Goal: Navigation & Orientation: Find specific page/section

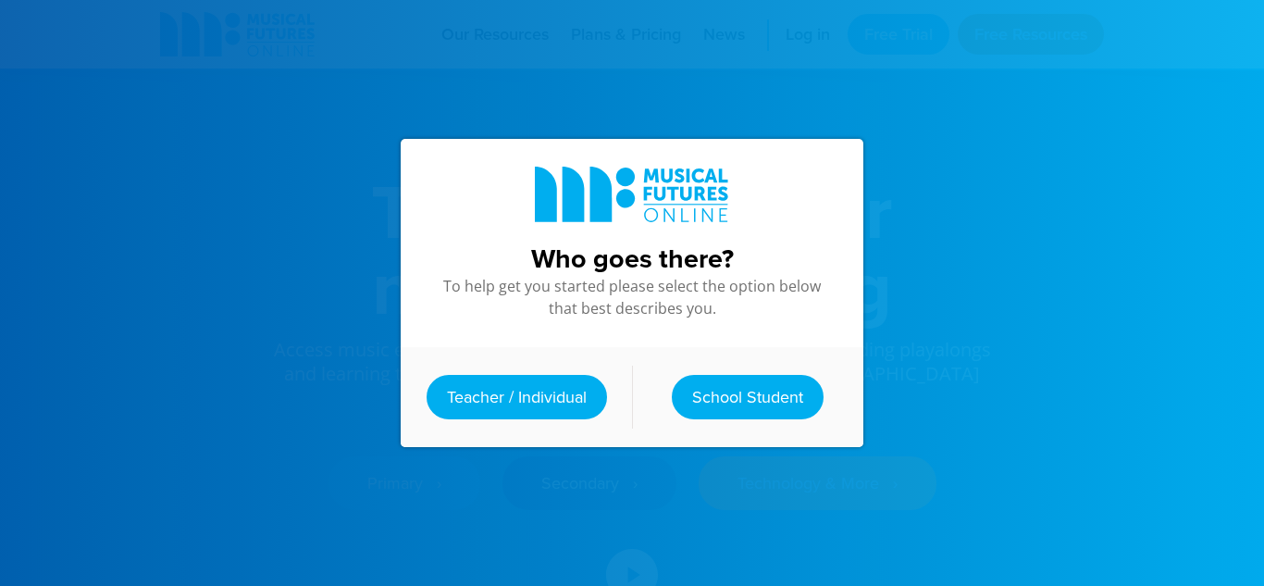
scroll to position [8, 0]
click at [724, 398] on link "School Student" at bounding box center [748, 397] width 152 height 44
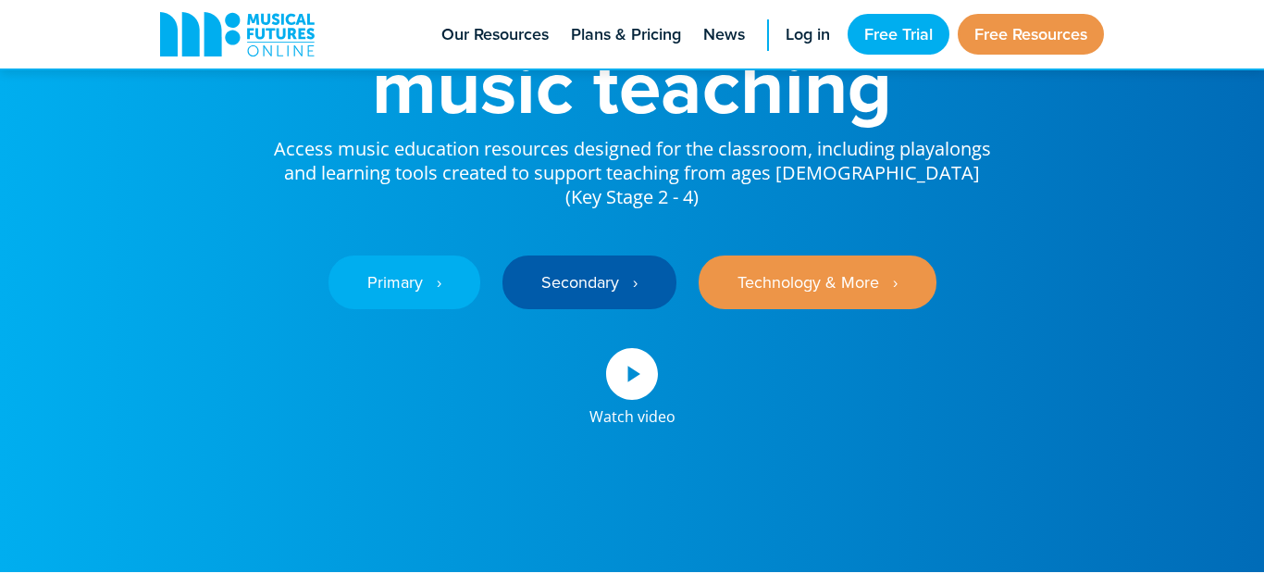
scroll to position [0, 0]
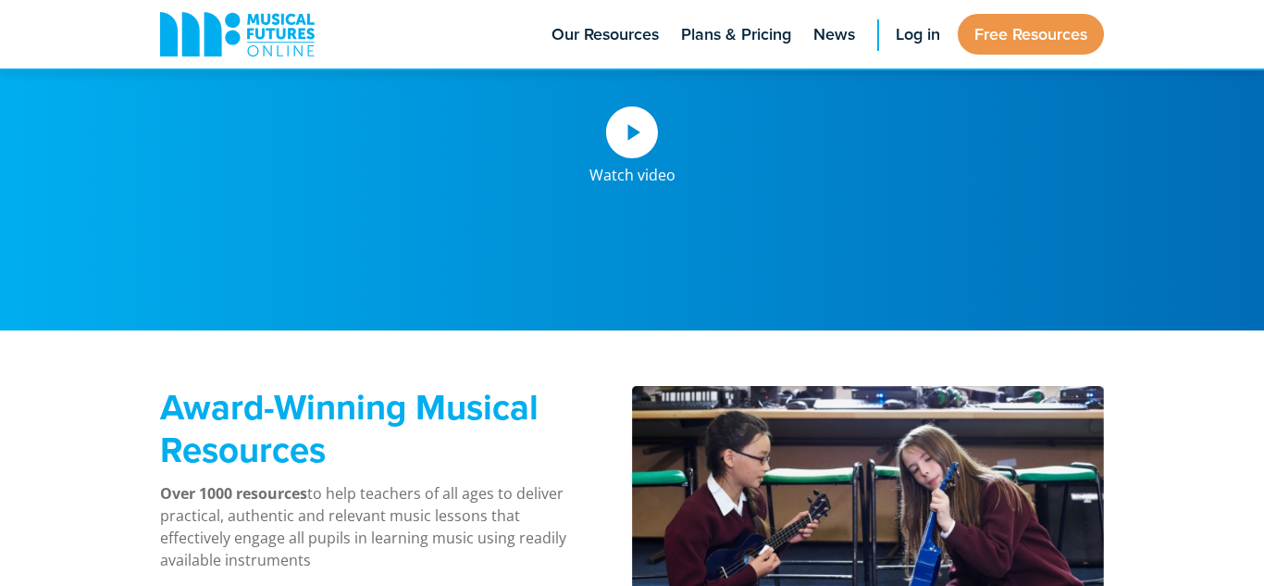
scroll to position [404, 0]
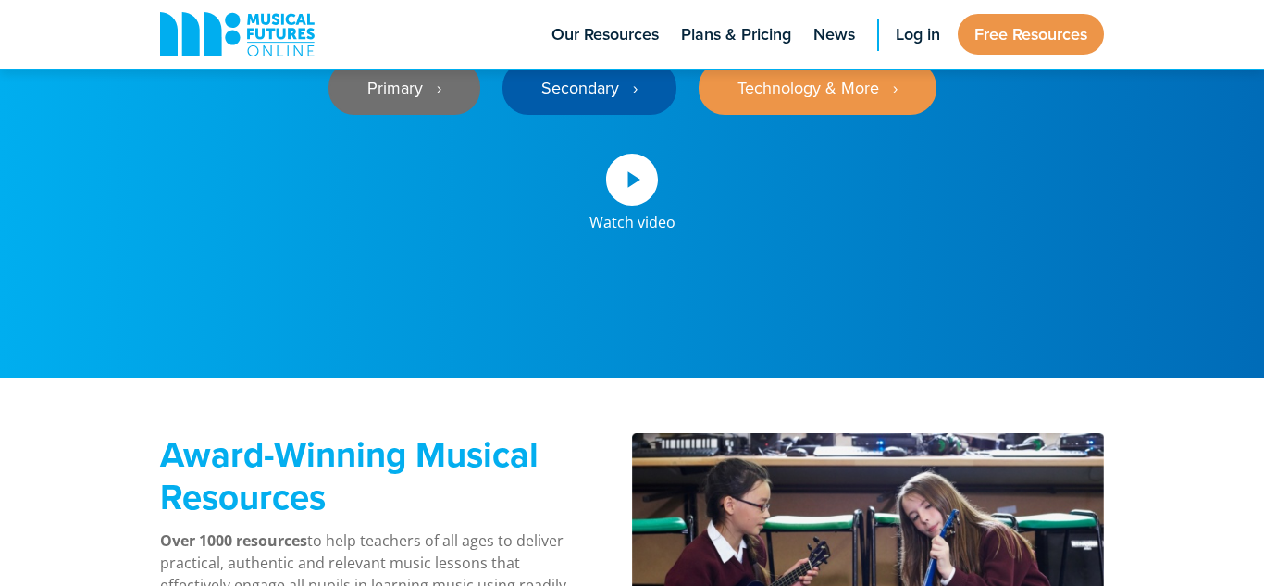
click at [456, 81] on link "Primary ‎‏‏‎ ‎ ›" at bounding box center [405, 88] width 152 height 54
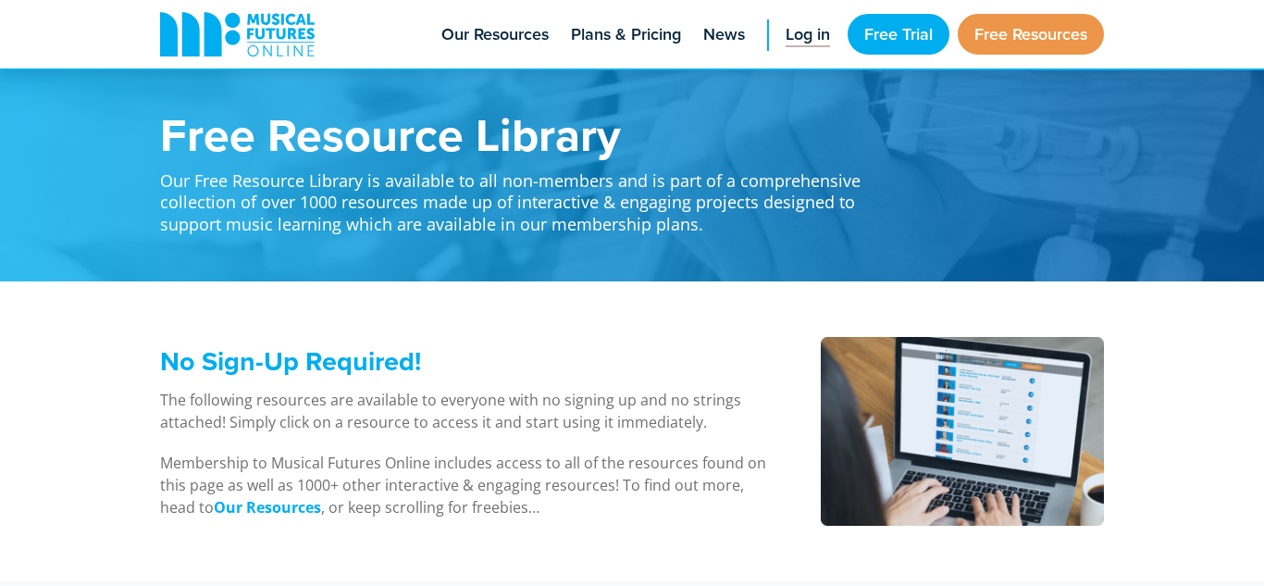
click at [811, 37] on span "Log in" at bounding box center [808, 34] width 44 height 25
click at [789, 40] on span "Log in" at bounding box center [808, 34] width 44 height 25
